Goal: Information Seeking & Learning: Check status

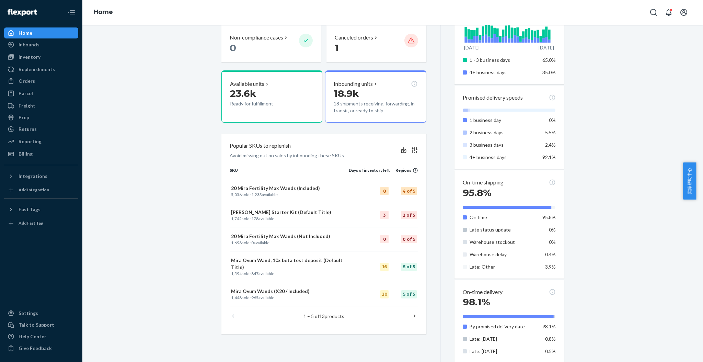
scroll to position [183, 0]
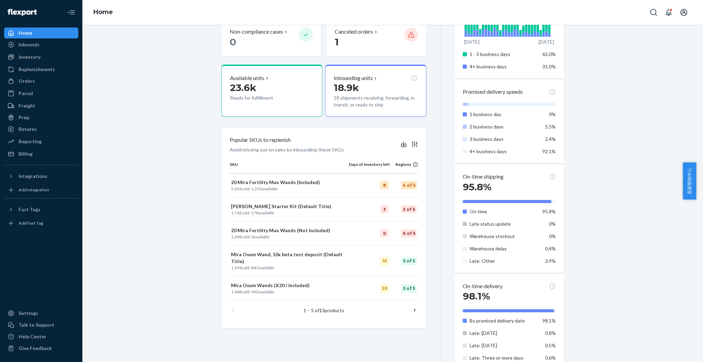
click at [414, 309] on icon at bounding box center [415, 310] width 2 height 3
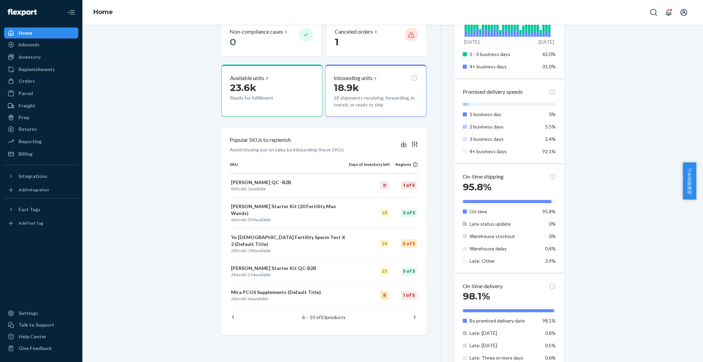
click at [411, 313] on icon at bounding box center [414, 316] width 7 height 7
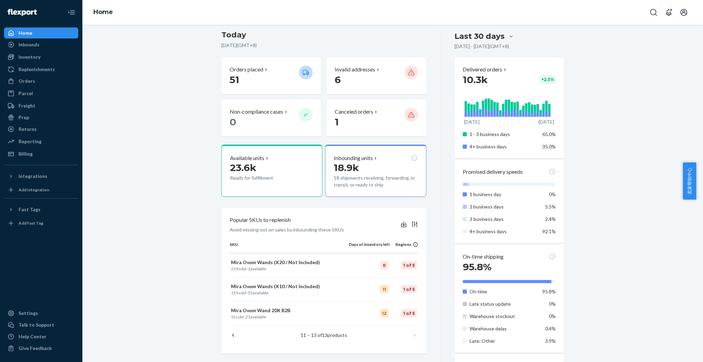
scroll to position [0, 0]
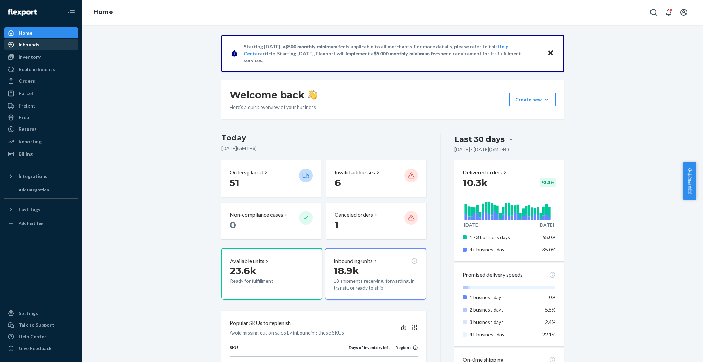
click at [35, 43] on div "Inbounds" at bounding box center [29, 44] width 21 height 7
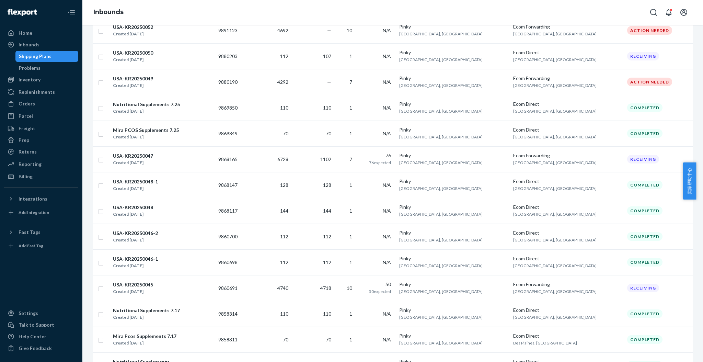
scroll to position [474, 0]
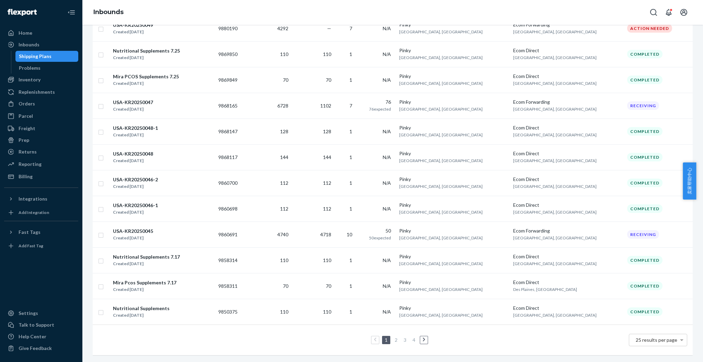
click at [394, 337] on link "2" at bounding box center [396, 340] width 5 height 6
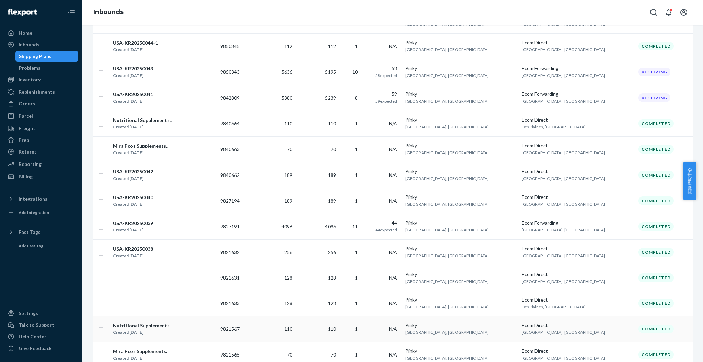
scroll to position [275, 0]
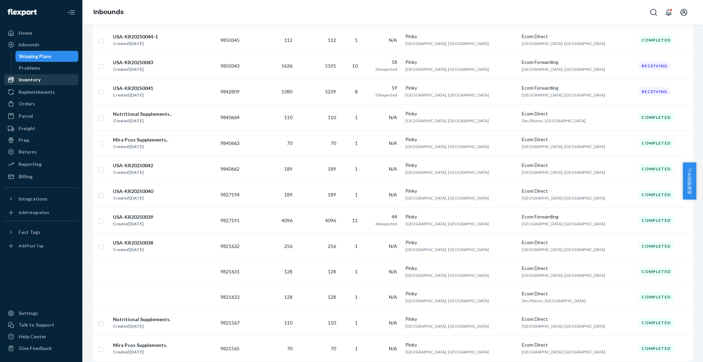
click at [28, 81] on div "Inventory" at bounding box center [30, 79] width 22 height 7
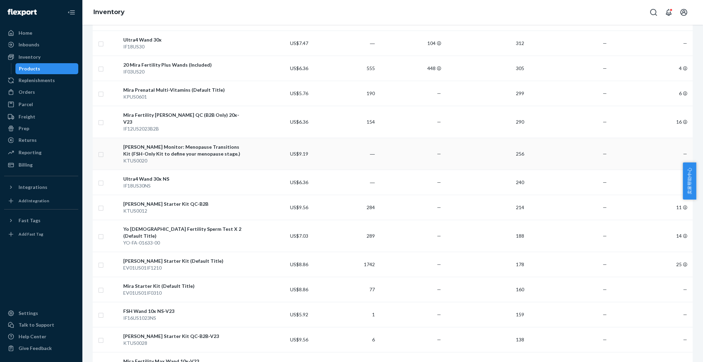
scroll to position [503, 0]
click at [35, 92] on div "Orders" at bounding box center [41, 92] width 73 height 10
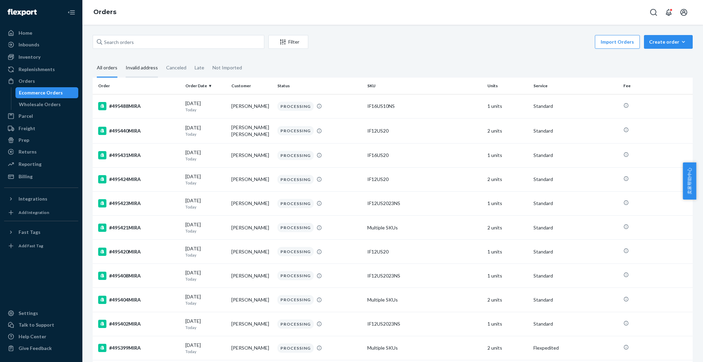
click at [154, 68] on div "Invalid address" at bounding box center [142, 68] width 32 height 19
click at [122, 59] on input "Invalid address" at bounding box center [122, 59] width 0 height 0
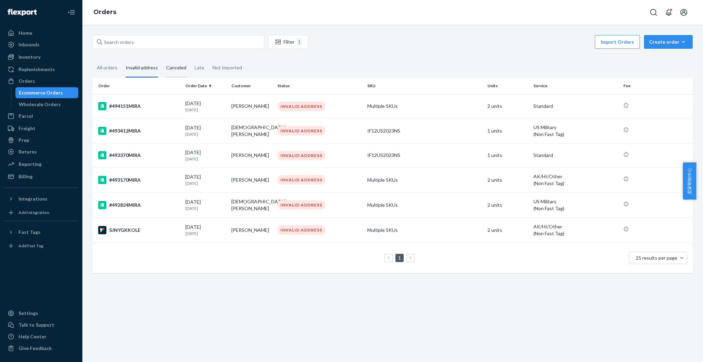
click at [172, 68] on div "Canceled" at bounding box center [176, 68] width 20 height 19
click at [162, 59] on input "Canceled" at bounding box center [162, 59] width 0 height 0
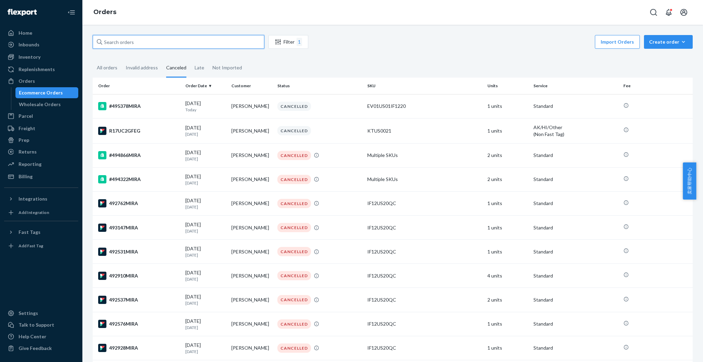
click at [122, 39] on input "text" at bounding box center [179, 42] width 172 height 14
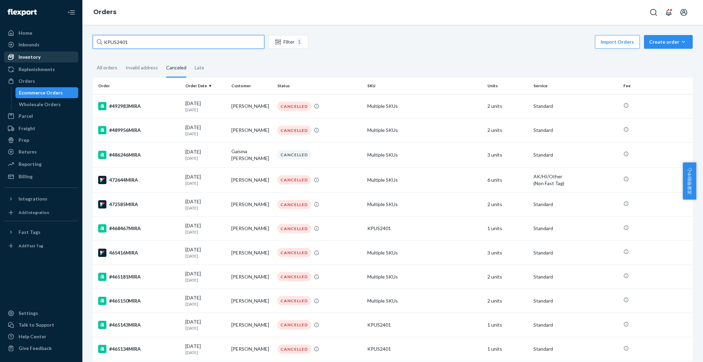
type input "KPUS2401"
click at [29, 54] on div "Inventory" at bounding box center [30, 57] width 22 height 7
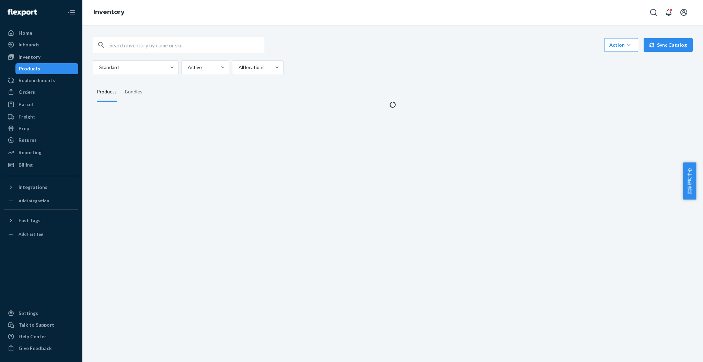
click at [117, 42] on input "text" at bounding box center [187, 45] width 155 height 14
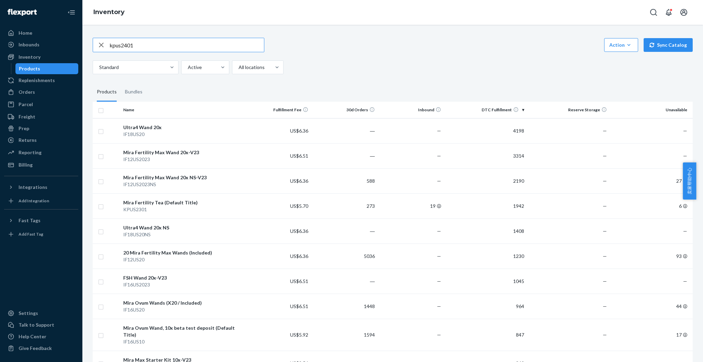
type input "kpus2401"
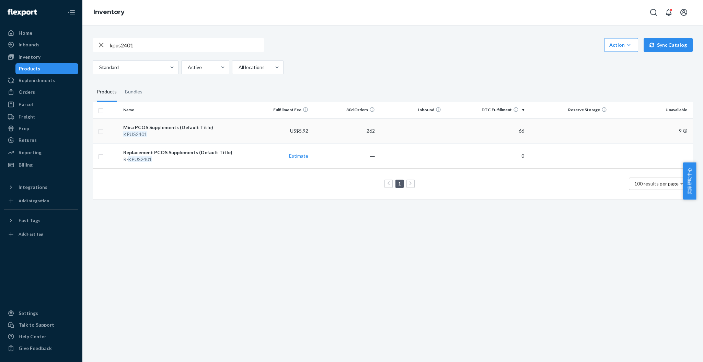
click at [157, 128] on div "Mira PCOS Supplements (Default Title)" at bounding box center [182, 127] width 119 height 7
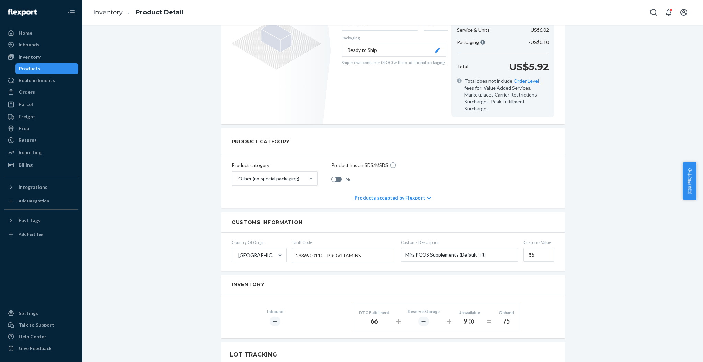
scroll to position [151, 0]
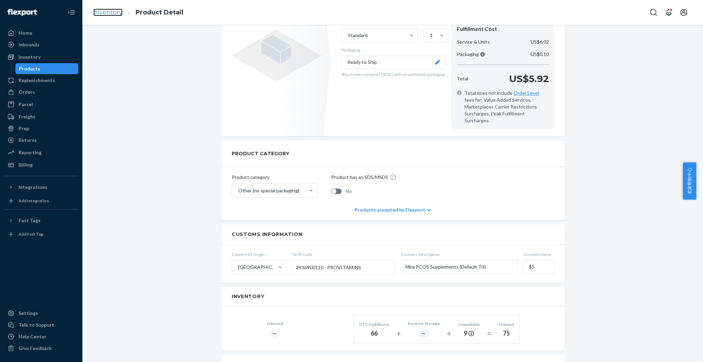
click at [116, 13] on link "Inventory" at bounding box center [107, 13] width 29 height 8
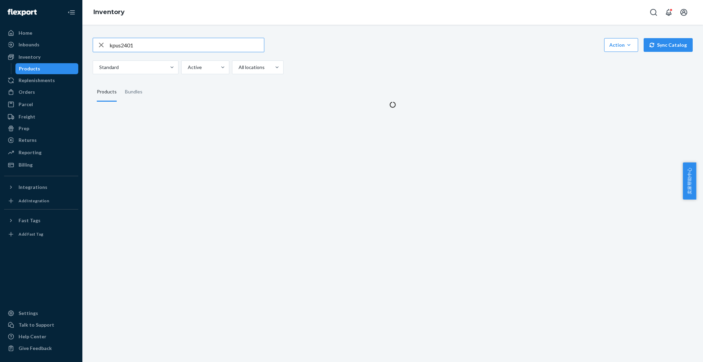
click at [140, 47] on input "kpus2401" at bounding box center [187, 45] width 155 height 14
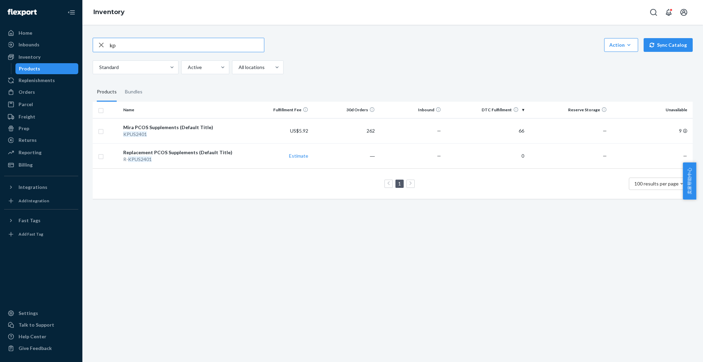
type input "k"
type input "if09us20"
click at [211, 129] on div "20 Mira Fertility Confirm Wands (Default Title)" at bounding box center [182, 127] width 119 height 7
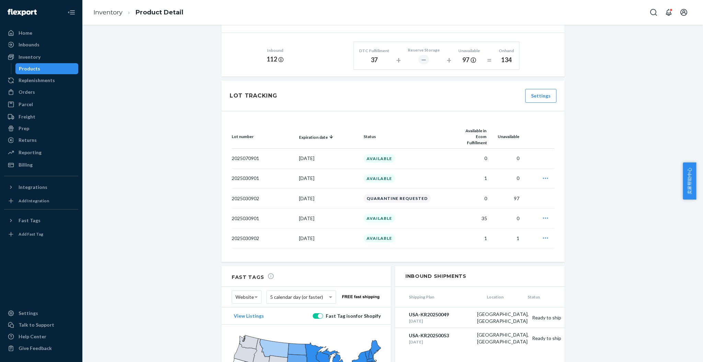
scroll to position [331, 0]
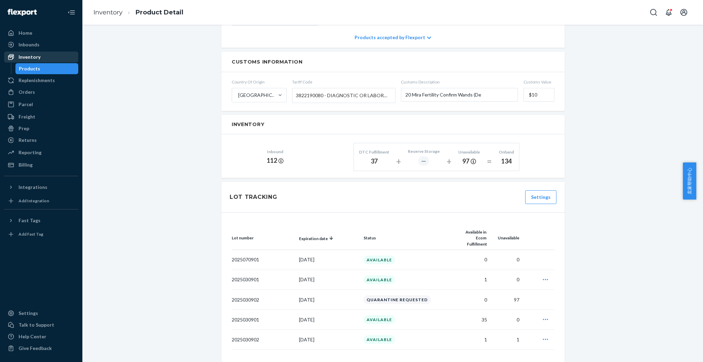
click at [43, 59] on div "Inventory" at bounding box center [41, 57] width 73 height 10
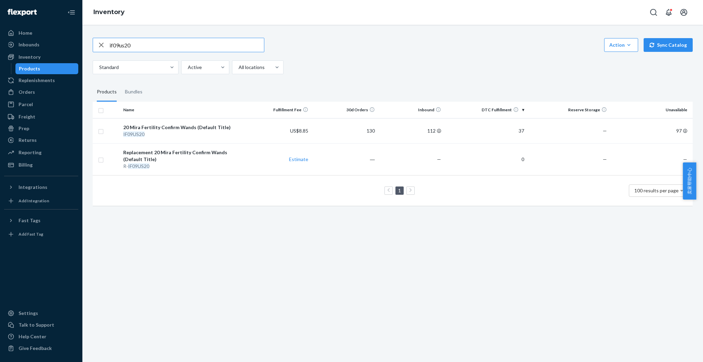
click at [151, 40] on input "if09us20" at bounding box center [187, 45] width 155 height 14
type input "i"
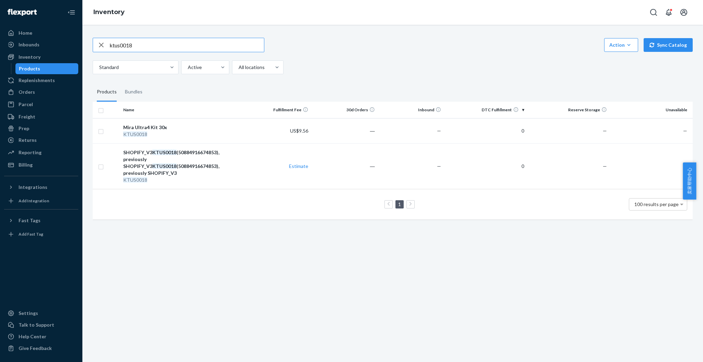
click at [153, 47] on input "ktus0018" at bounding box center [187, 45] width 155 height 14
type input "ktus0019"
click at [101, 44] on icon "button" at bounding box center [101, 45] width 8 height 14
click at [38, 33] on div "Home" at bounding box center [41, 33] width 73 height 10
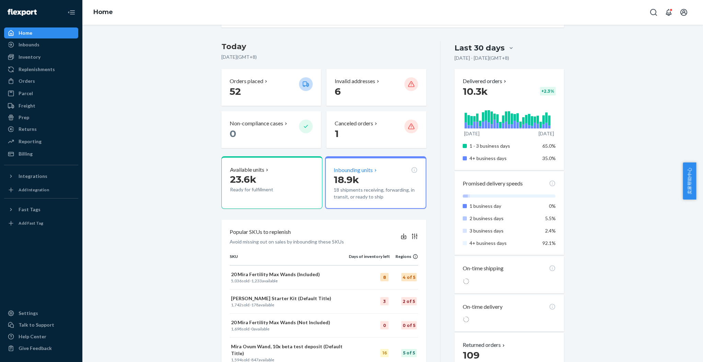
scroll to position [229, 0]
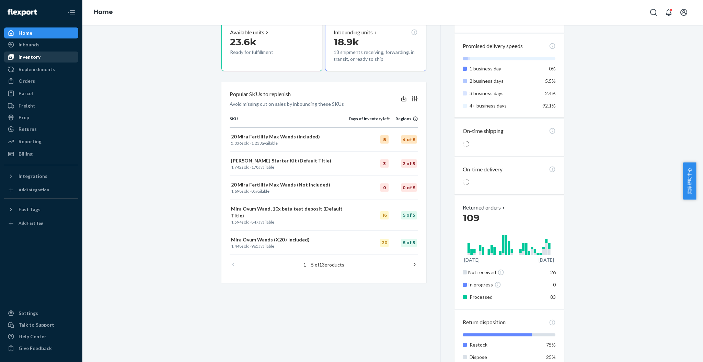
click at [32, 54] on div "Inventory" at bounding box center [30, 57] width 22 height 7
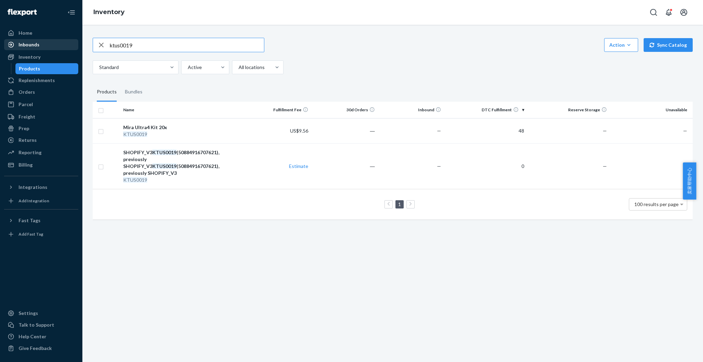
drag, startPoint x: 142, startPoint y: 42, endPoint x: 70, endPoint y: 42, distance: 72.1
click at [70, 42] on div "Home Inbounds Shipping Plans Problems Inventory Products Replenishments Orders …" at bounding box center [351, 181] width 703 height 362
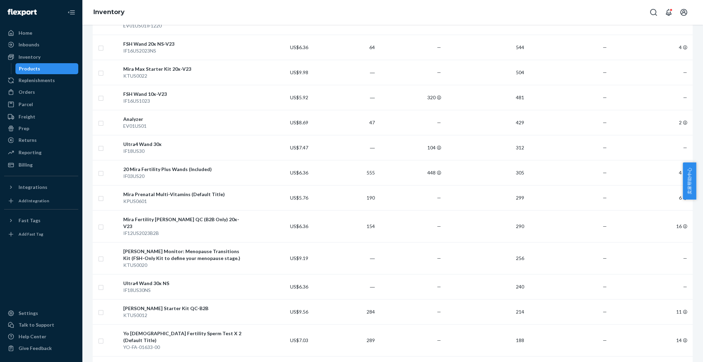
scroll to position [412, 0]
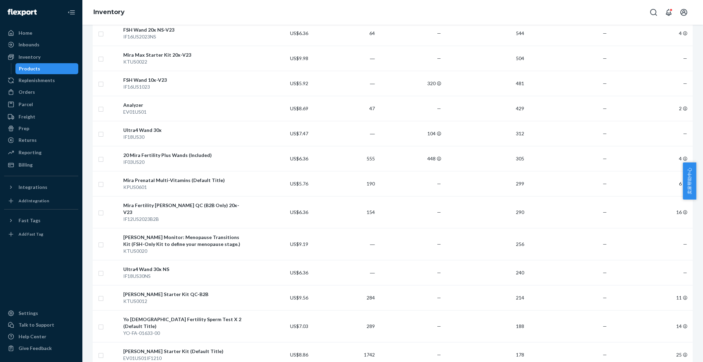
drag, startPoint x: 560, startPoint y: 13, endPoint x: 546, endPoint y: 12, distance: 14.5
click at [560, 12] on div "Inventory" at bounding box center [392, 12] width 621 height 25
